Goal: Task Accomplishment & Management: Manage account settings

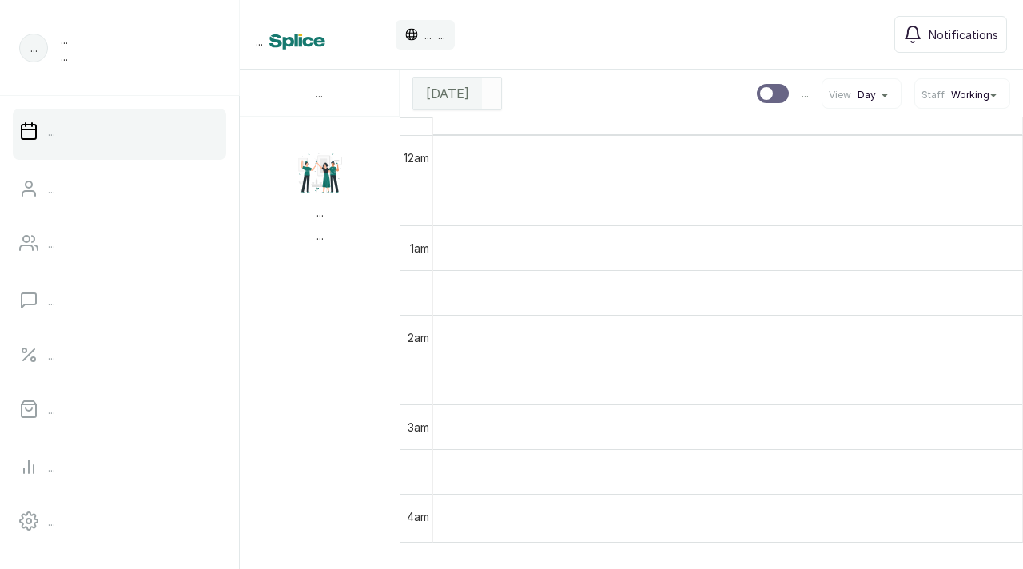
scroll to position [538, 0]
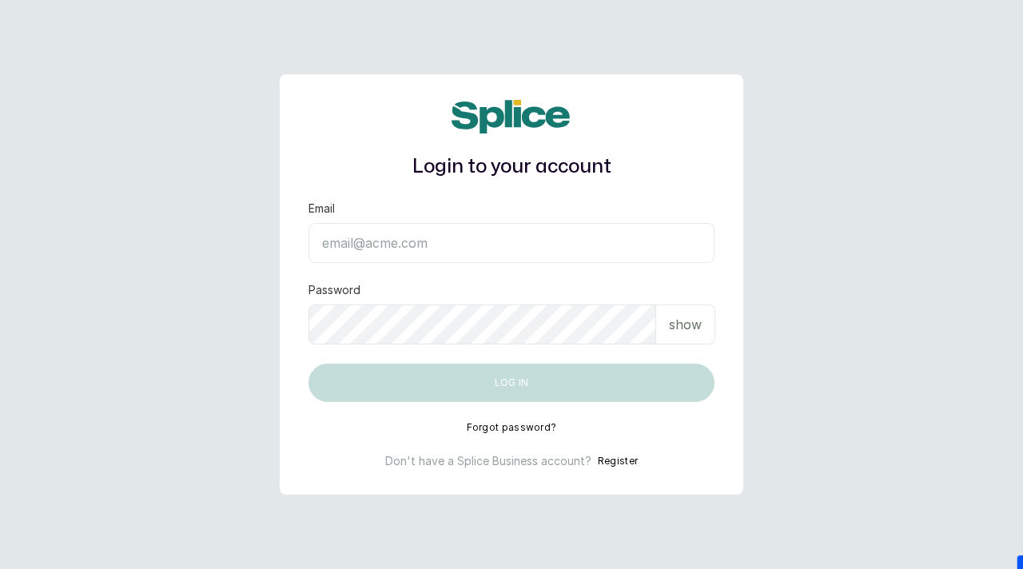
click at [447, 250] on input "Email" at bounding box center [511, 243] width 406 height 40
paste input "sknanalyticsmedaesthetics@gmail.com SAnalytics14!"
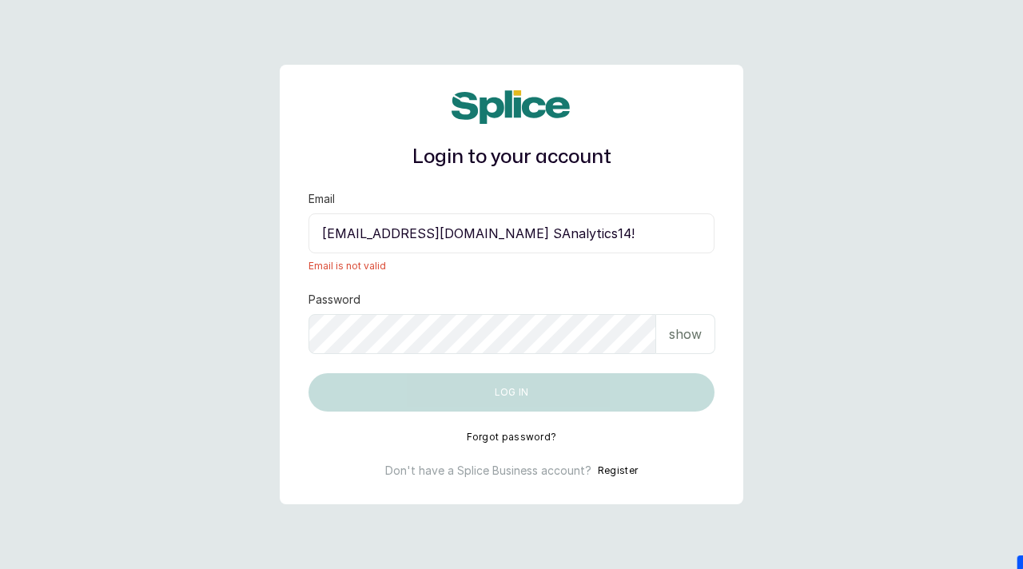
drag, startPoint x: 566, startPoint y: 232, endPoint x: 664, endPoint y: 224, distance: 97.8
click at [666, 225] on input "sknanalyticsmedaesthetics@gmail.com SAnalytics14!" at bounding box center [511, 233] width 406 height 40
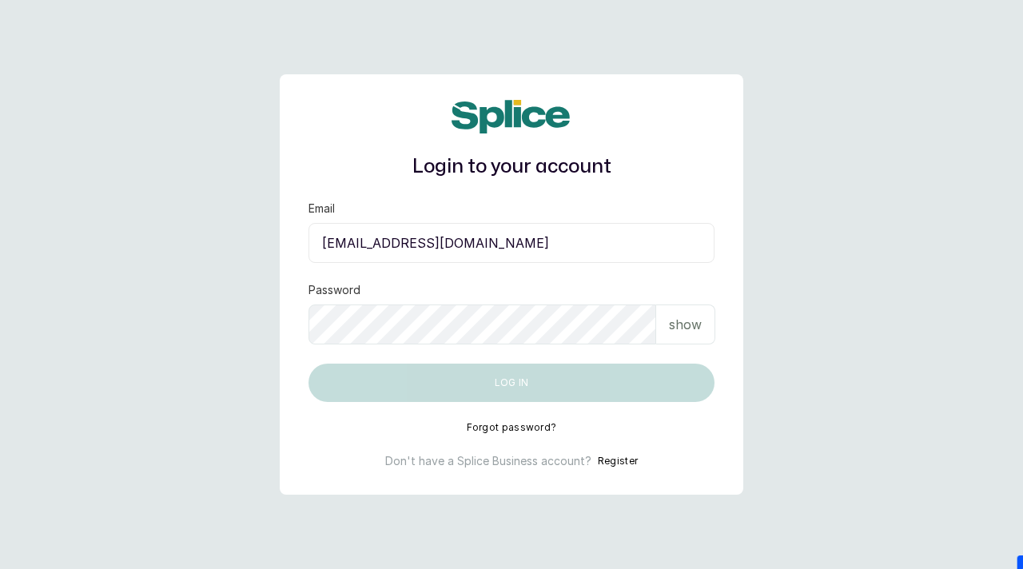
type input "sknanalyticsmedaesthetics@gmail.com"
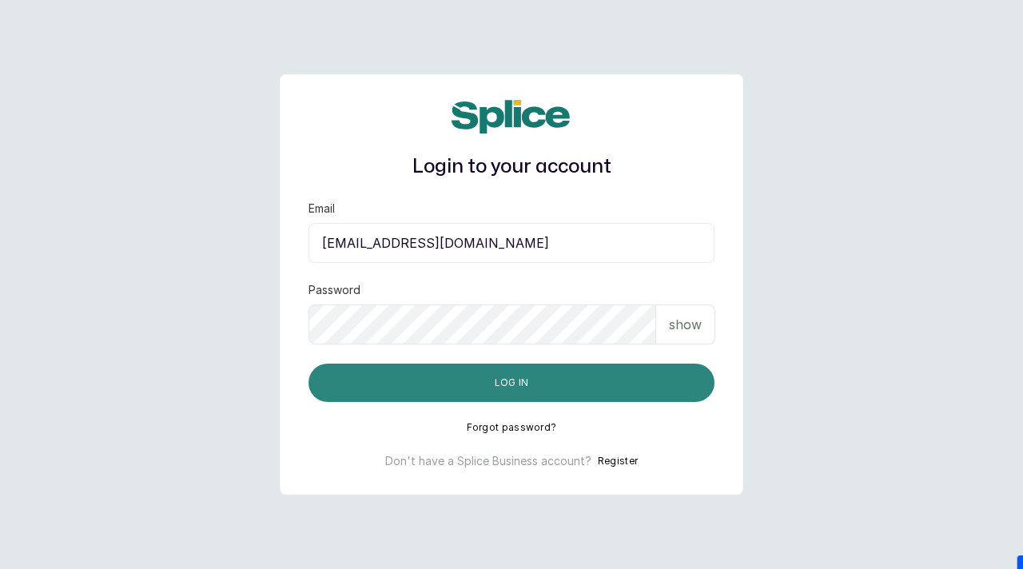
click at [602, 383] on button "Log in" at bounding box center [511, 383] width 406 height 38
